Goal: Transaction & Acquisition: Download file/media

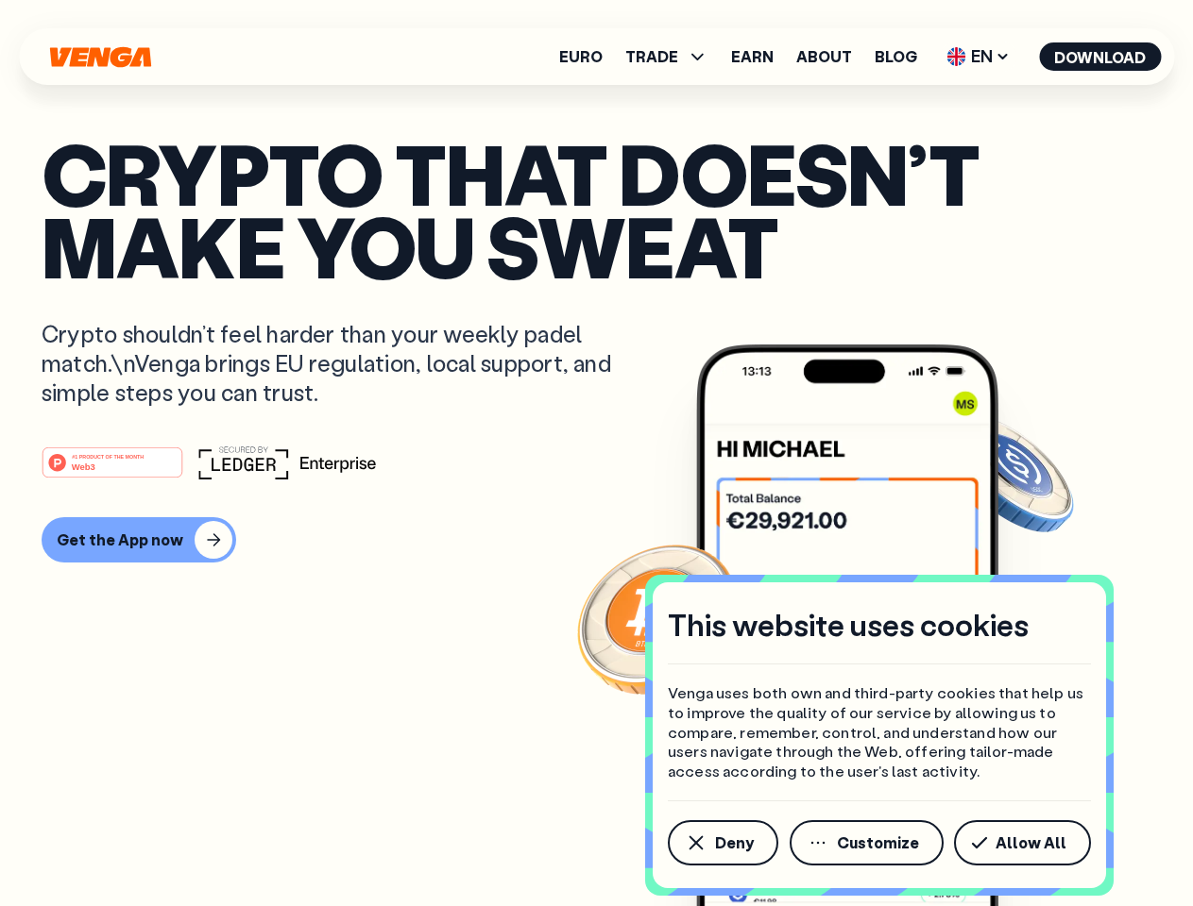
click at [596, 453] on div "#1 PRODUCT OF THE MONTH Web3" at bounding box center [596, 463] width 1109 height 34
click at [721, 843] on span "Deny" at bounding box center [734, 843] width 39 height 15
click at [868, 843] on img at bounding box center [847, 661] width 302 height 633
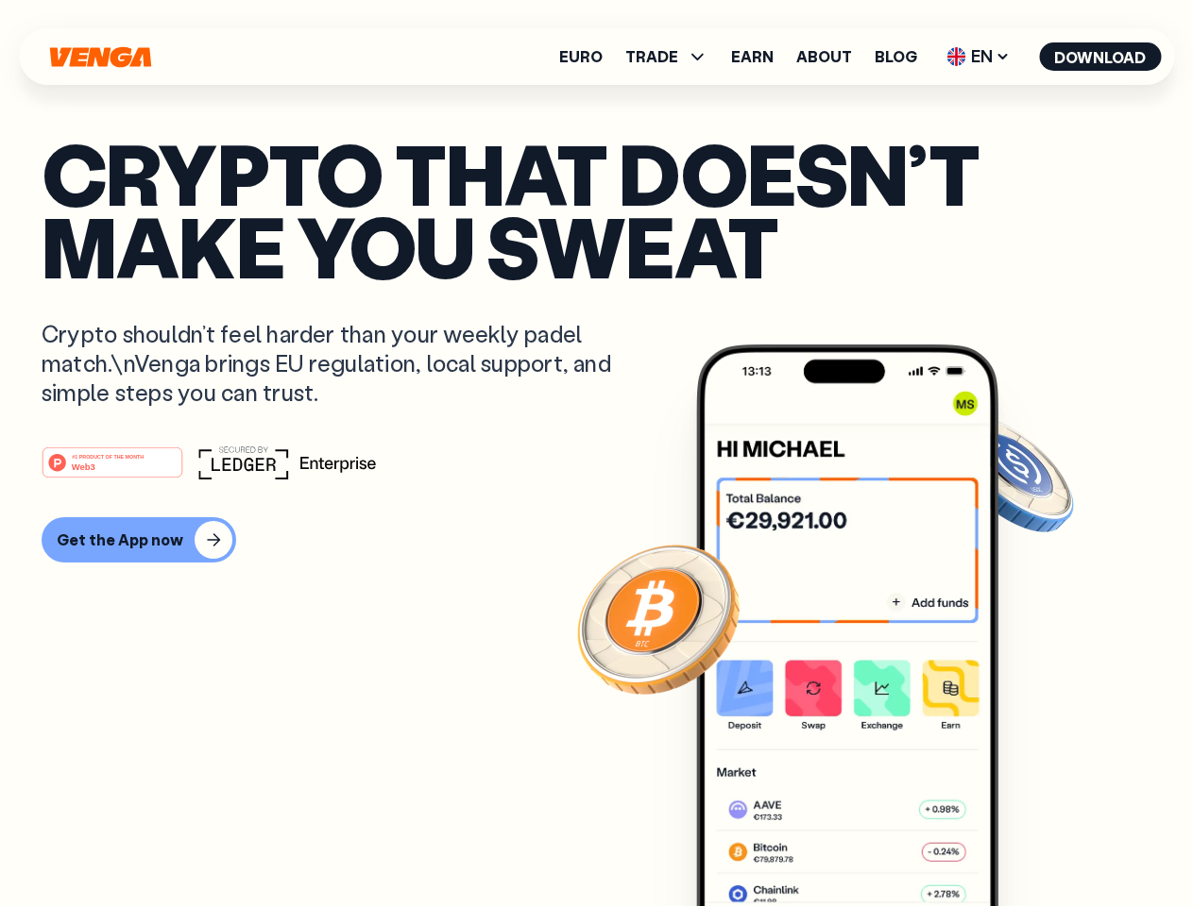
click at [1025, 843] on article "Crypto that doesn’t make you sweat Crypto shouldn’t feel harder than your weekl…" at bounding box center [596, 491] width 1109 height 708
click at [672, 57] on span "TRADE" at bounding box center [651, 56] width 53 height 15
click at [978, 57] on span "EN" at bounding box center [978, 57] width 76 height 30
click at [1100, 57] on button "Download" at bounding box center [1100, 56] width 122 height 28
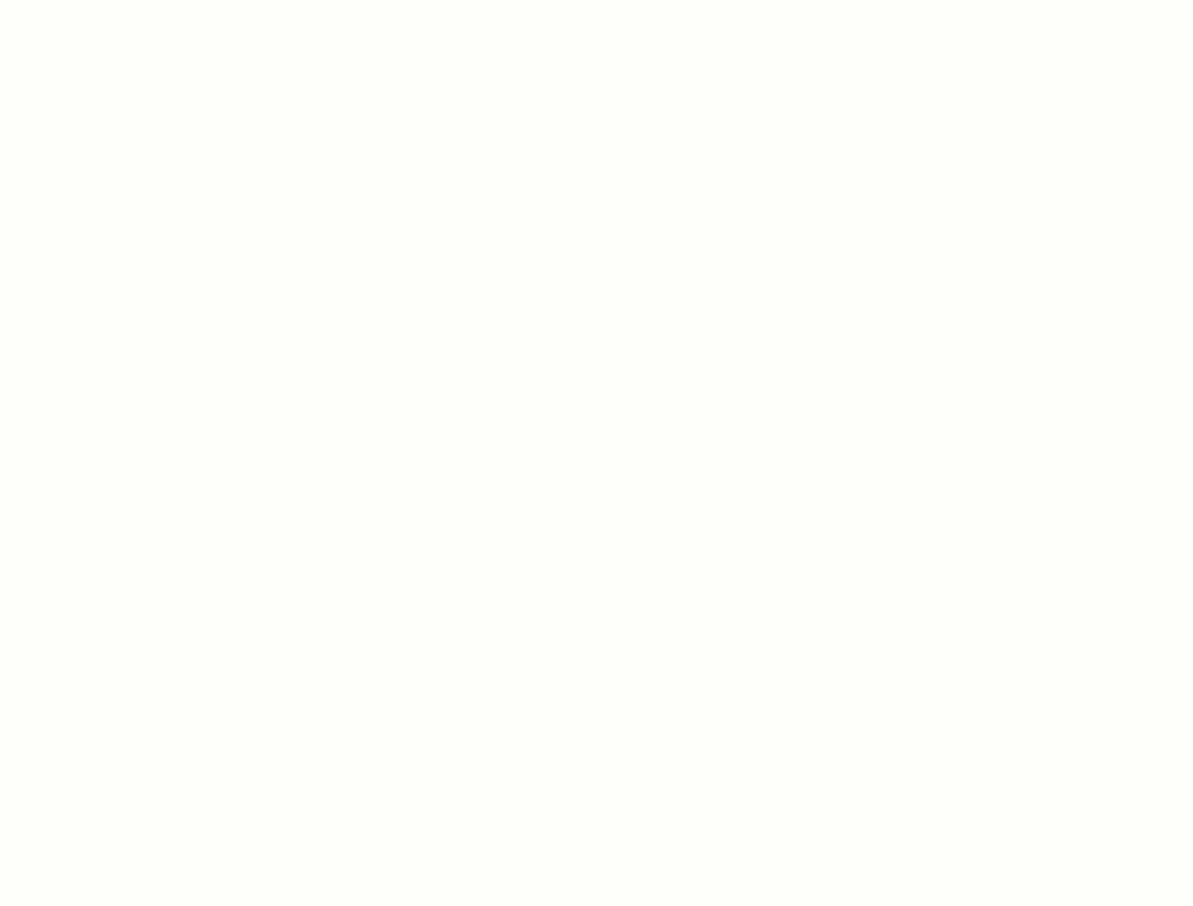
click at [136, 0] on html "This website uses cookies Venga uses both own and third-party cookies that help…" at bounding box center [596, 0] width 1193 height 0
click at [115, 0] on html "This website uses cookies Venga uses both own and third-party cookies that help…" at bounding box center [596, 0] width 1193 height 0
